Goal: Task Accomplishment & Management: Use online tool/utility

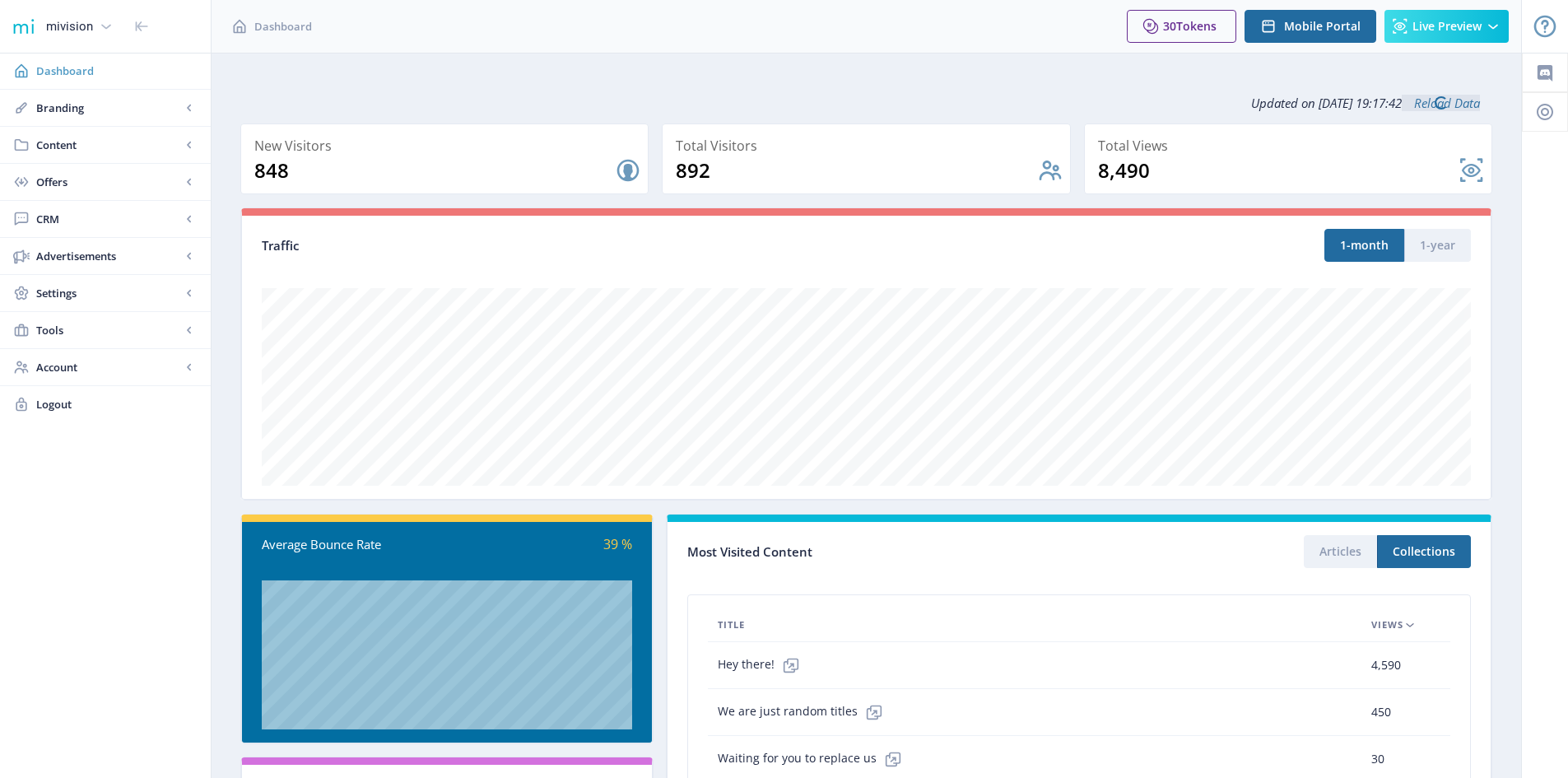
click at [65, 71] on span "Dashboard" at bounding box center [116, 70] width 161 height 17
click at [49, 111] on span "Branding" at bounding box center [109, 108] width 145 height 17
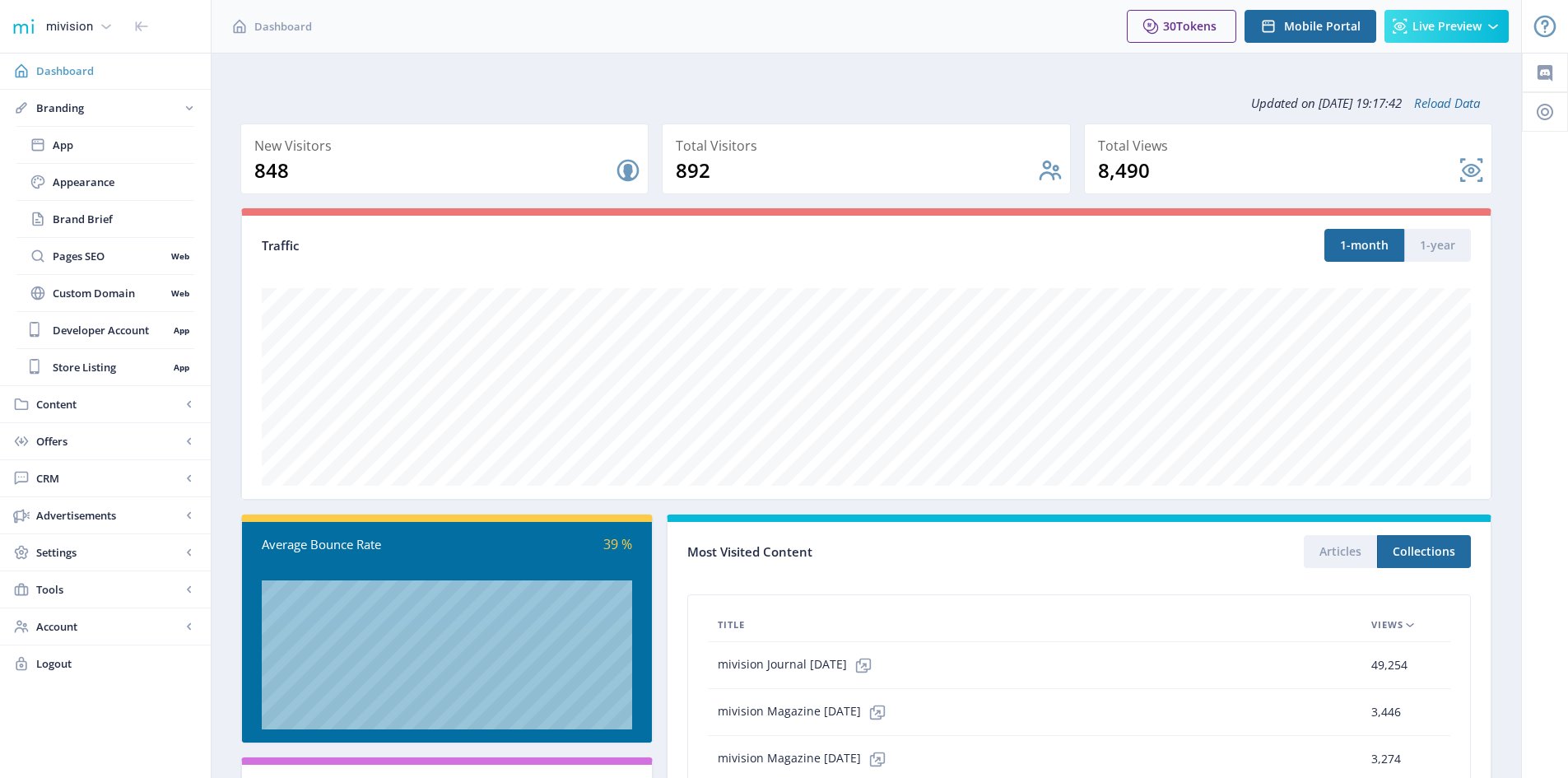
click at [23, 69] on icon at bounding box center [21, 70] width 17 height 17
click at [40, 400] on span "Content" at bounding box center [109, 404] width 145 height 17
click at [67, 222] on span "Collections" at bounding box center [123, 218] width 142 height 17
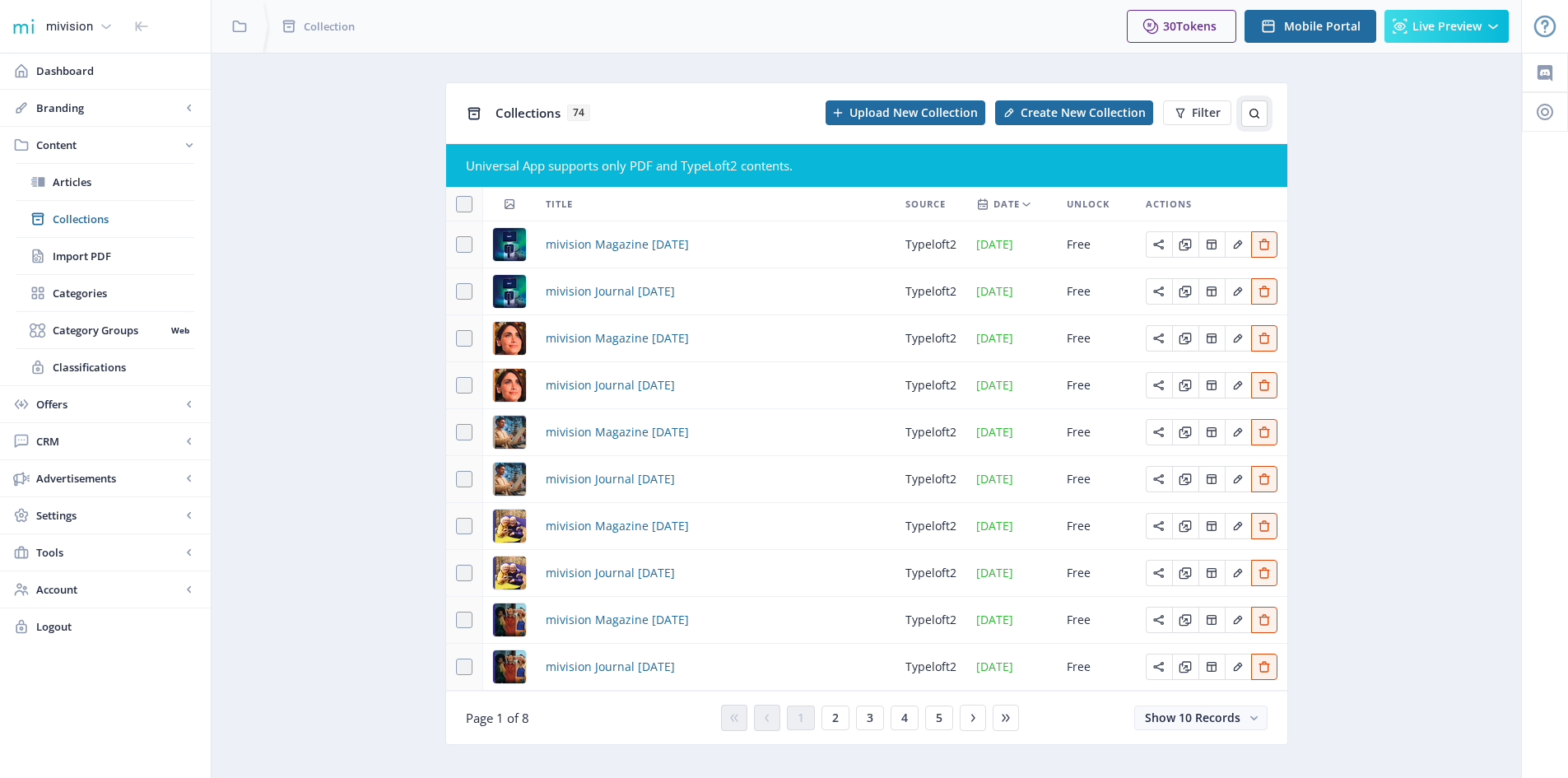
click at [1253, 114] on icon at bounding box center [1254, 113] width 13 height 13
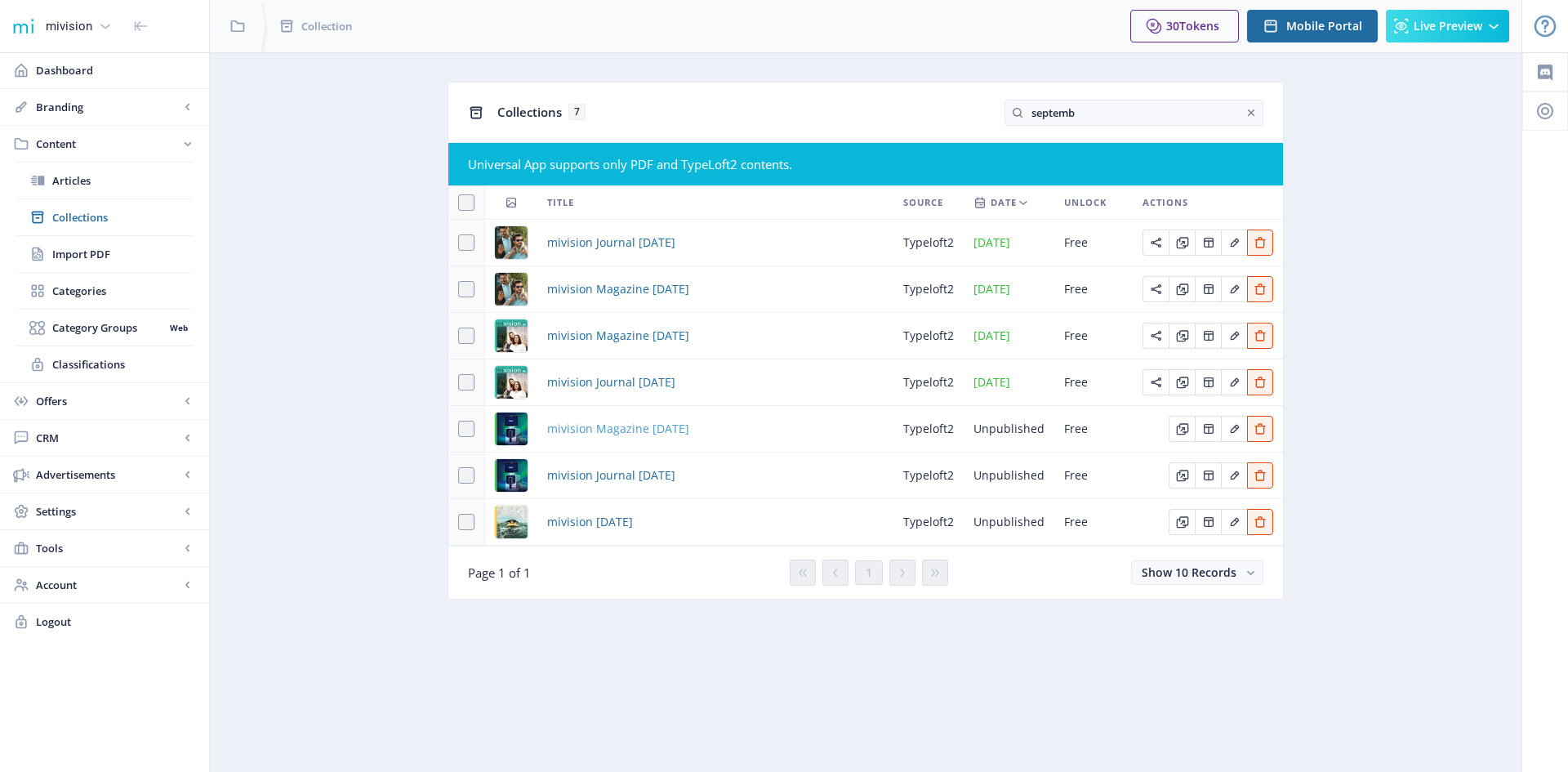
type input "septemb"
click at [613, 427] on span "mivision Magazine [DATE]" at bounding box center [618, 428] width 142 height 19
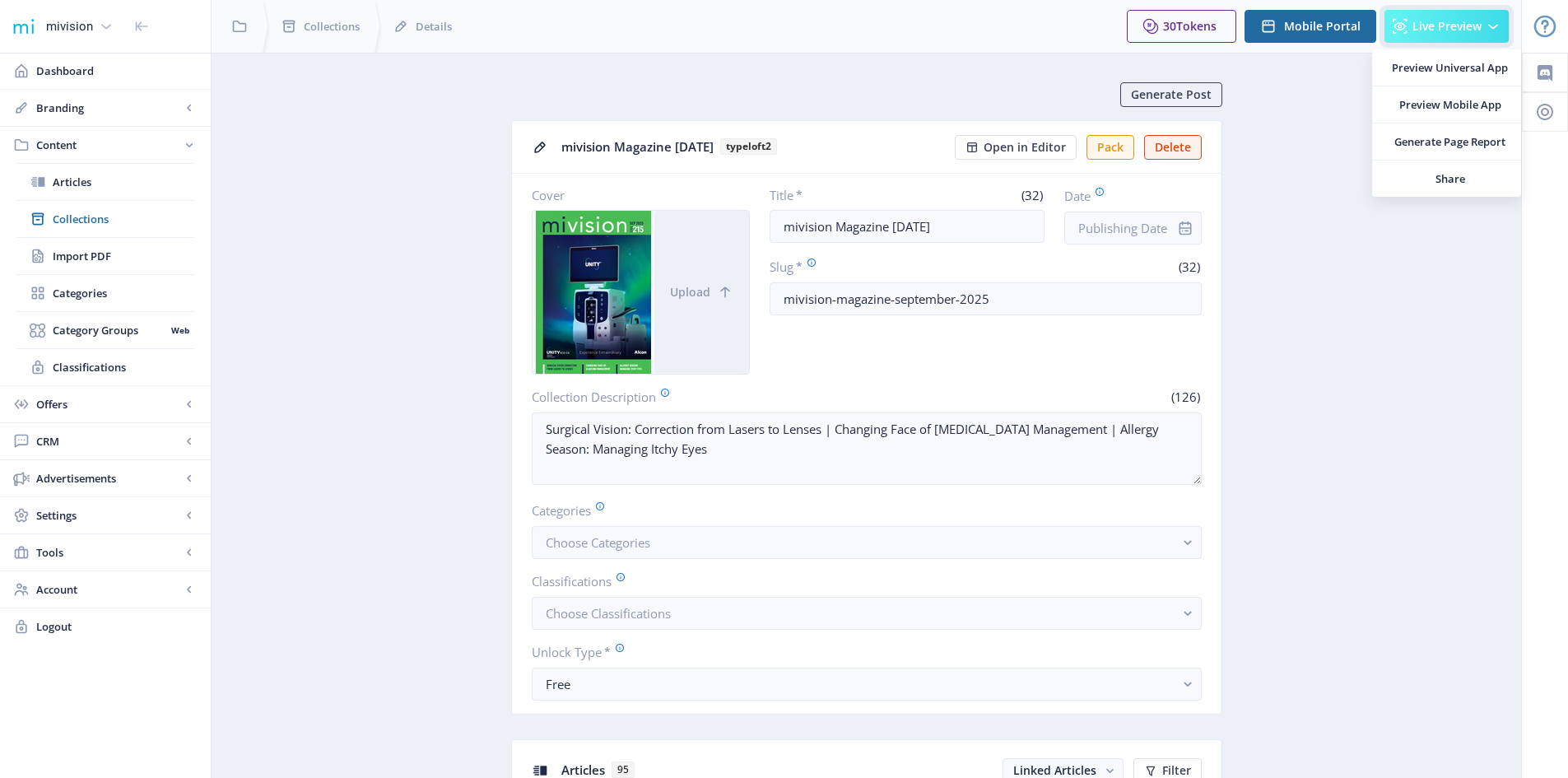
click at [1450, 23] on span "Live Preview" at bounding box center [1447, 25] width 69 height 13
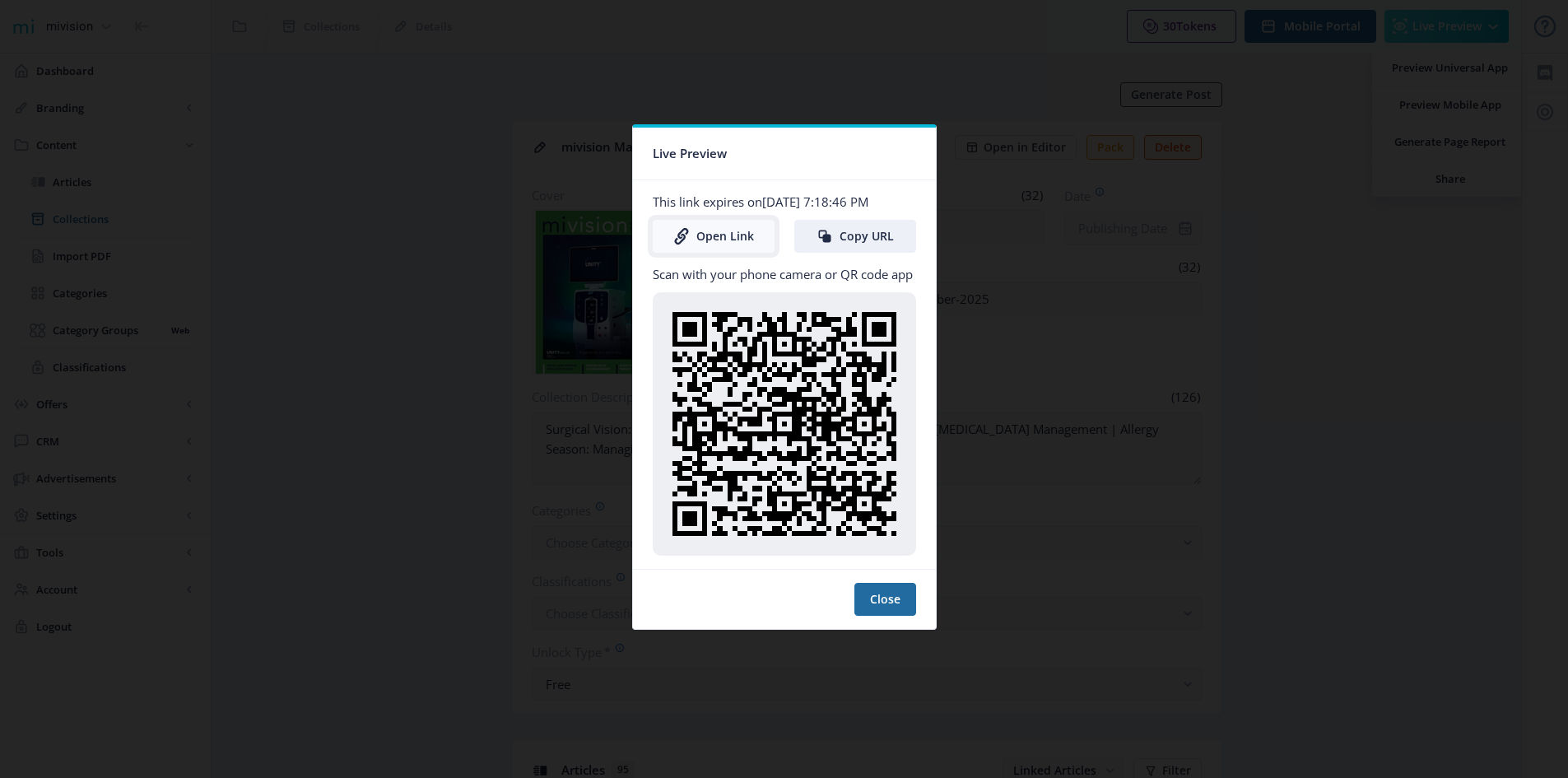
click at [706, 242] on link "Open Link" at bounding box center [714, 237] width 121 height 33
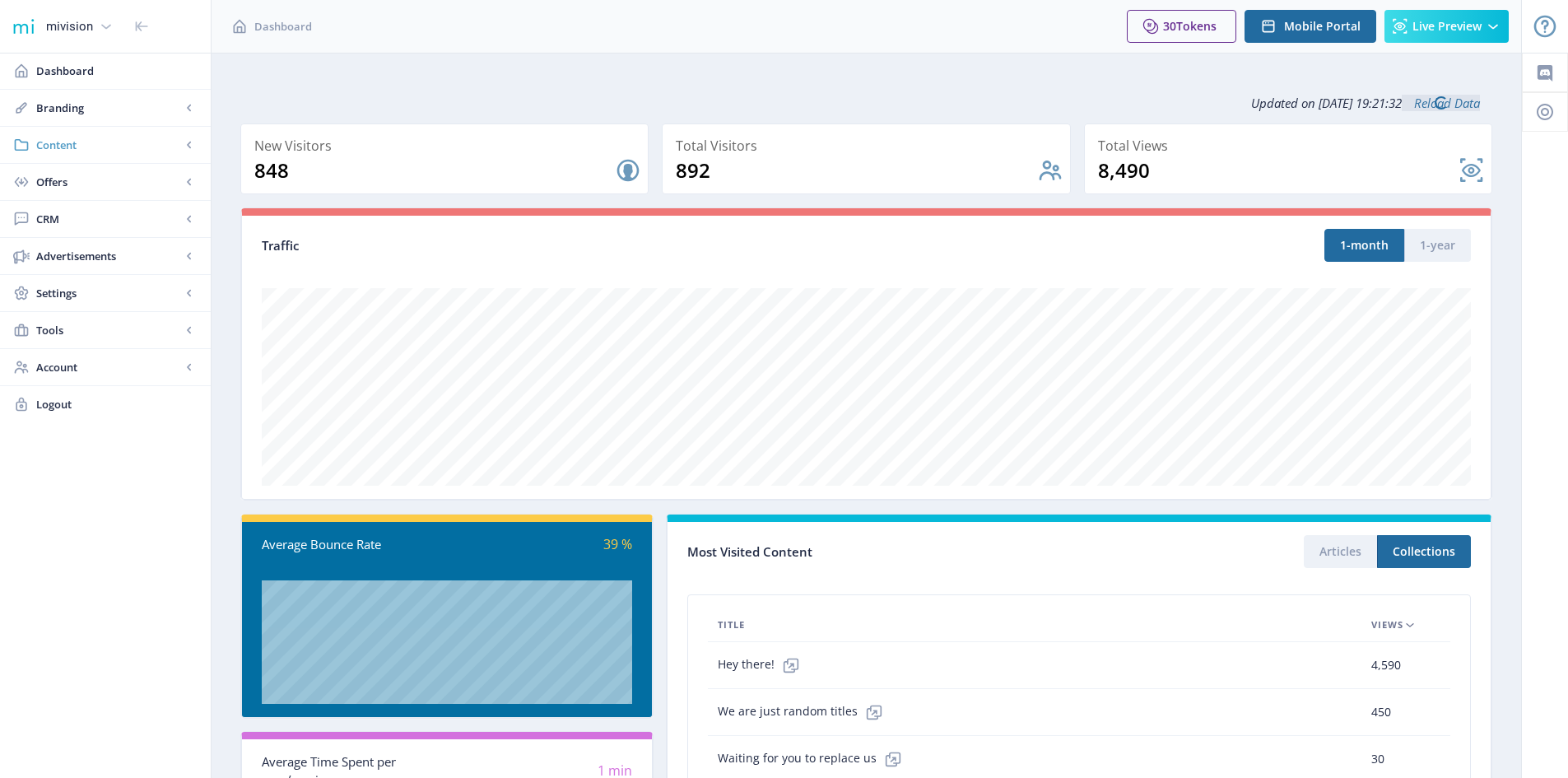
click at [52, 139] on span "Content" at bounding box center [109, 145] width 145 height 17
click at [70, 223] on span "Collections" at bounding box center [123, 218] width 142 height 17
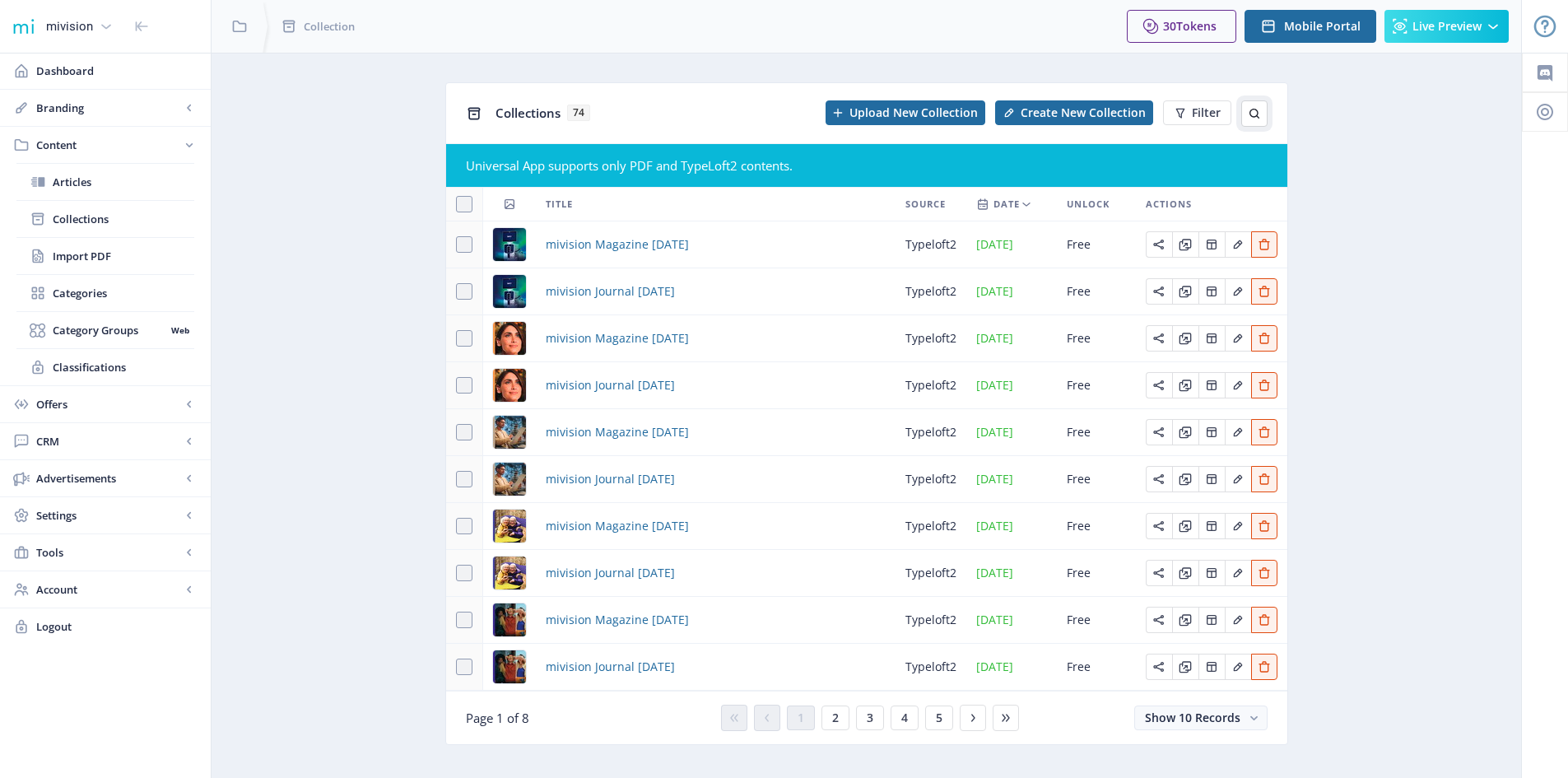
click at [1257, 114] on icon at bounding box center [1254, 113] width 13 height 13
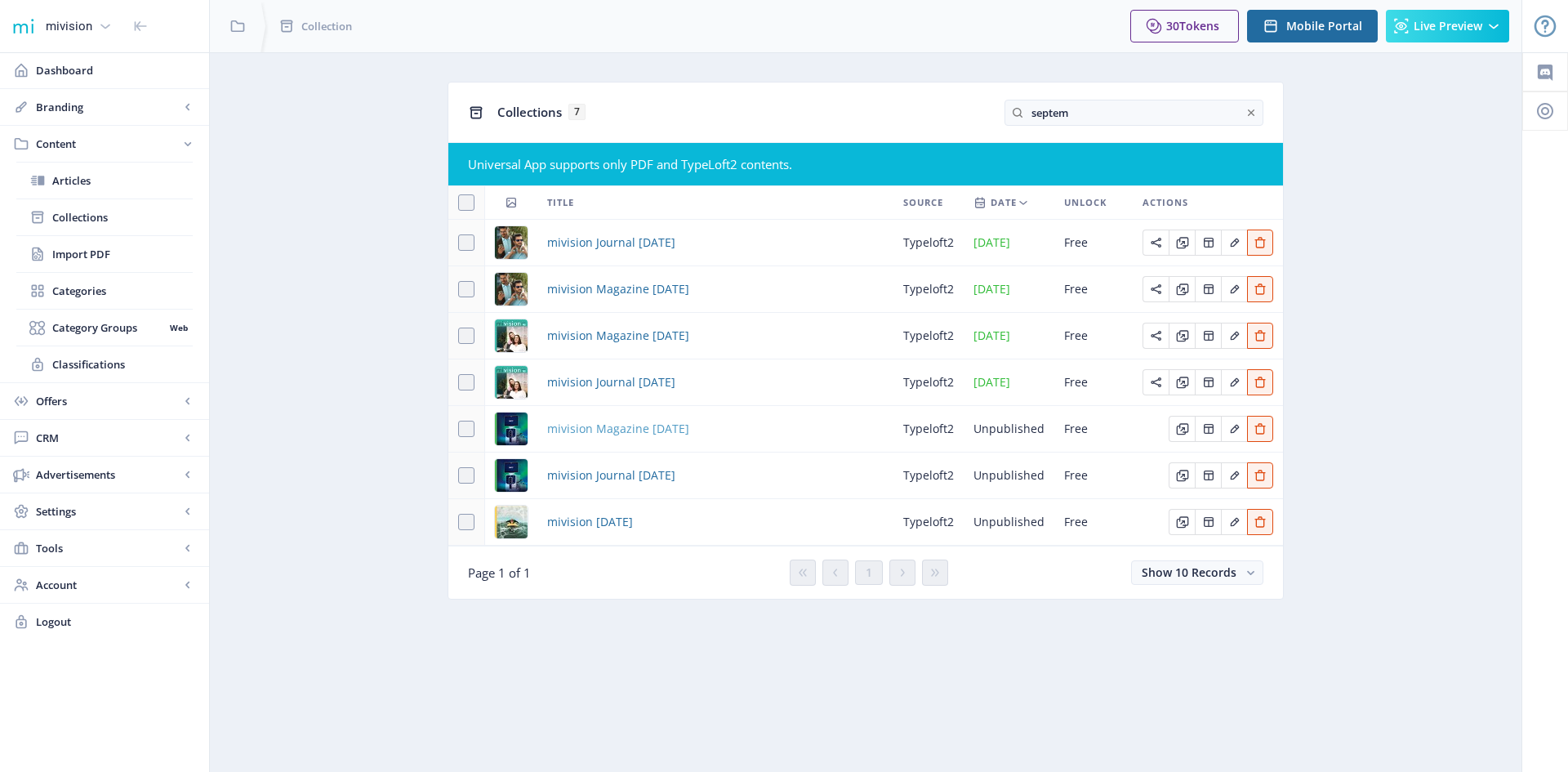
type input "septem"
click at [657, 424] on span "mivision Magazine [DATE]" at bounding box center [618, 428] width 142 height 19
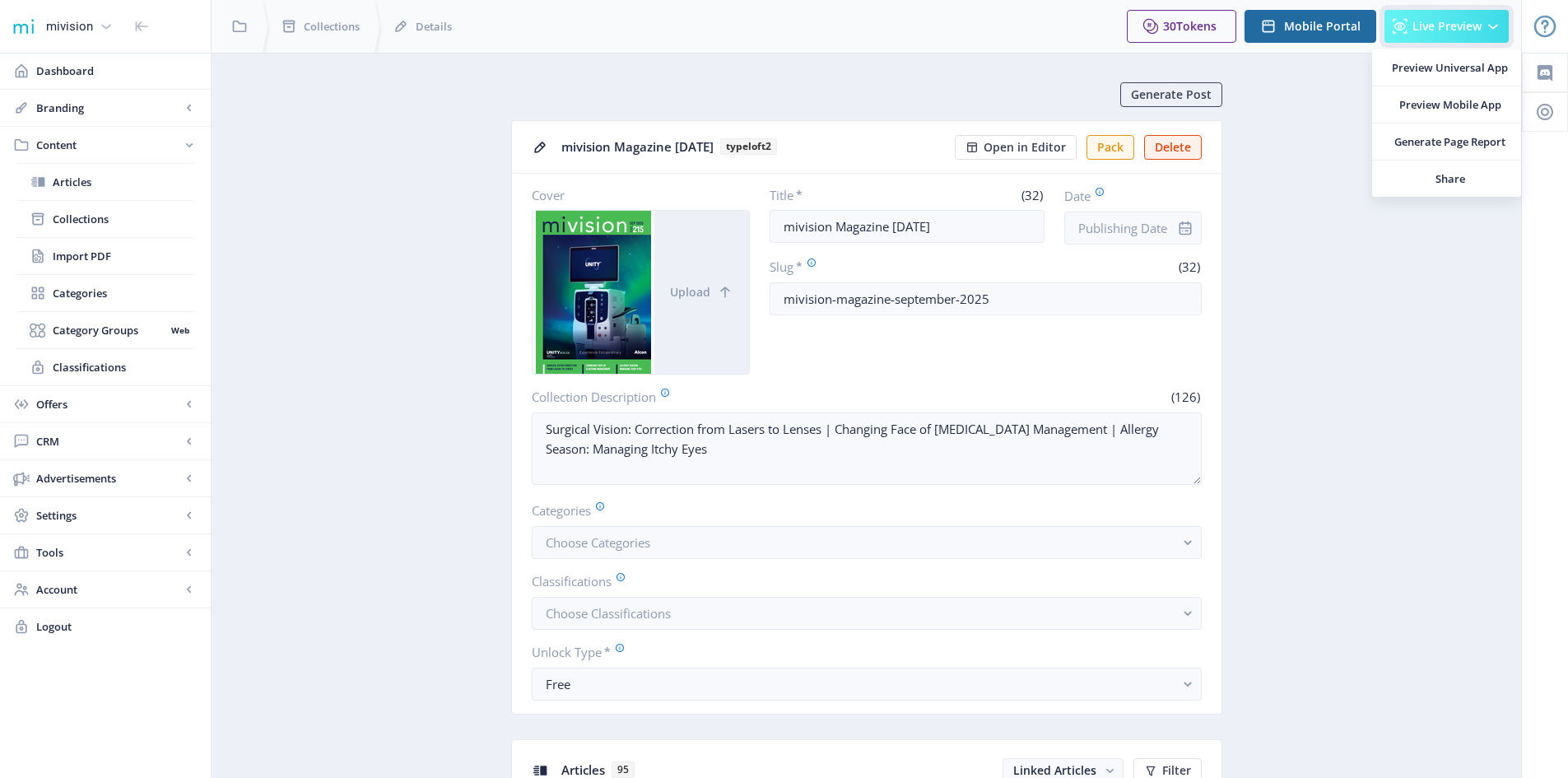
click at [1443, 22] on span "Live Preview" at bounding box center [1447, 25] width 69 height 13
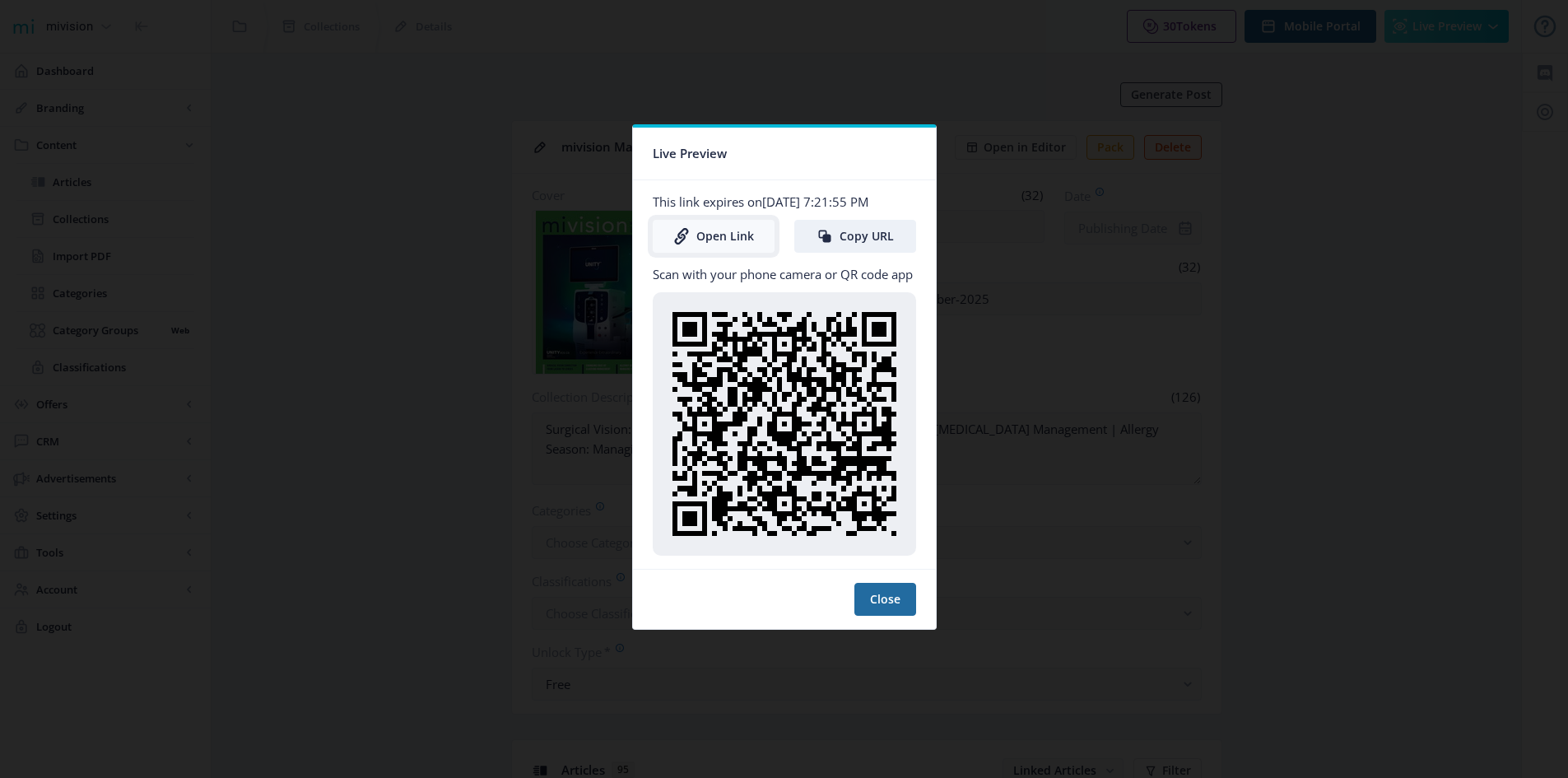
click at [695, 236] on link "Open Link" at bounding box center [714, 237] width 121 height 33
click at [895, 618] on nb-card-footer "Close" at bounding box center [785, 598] width 303 height 60
click at [893, 608] on button "Close" at bounding box center [885, 600] width 62 height 33
